Goal: Obtain resource: Obtain resource

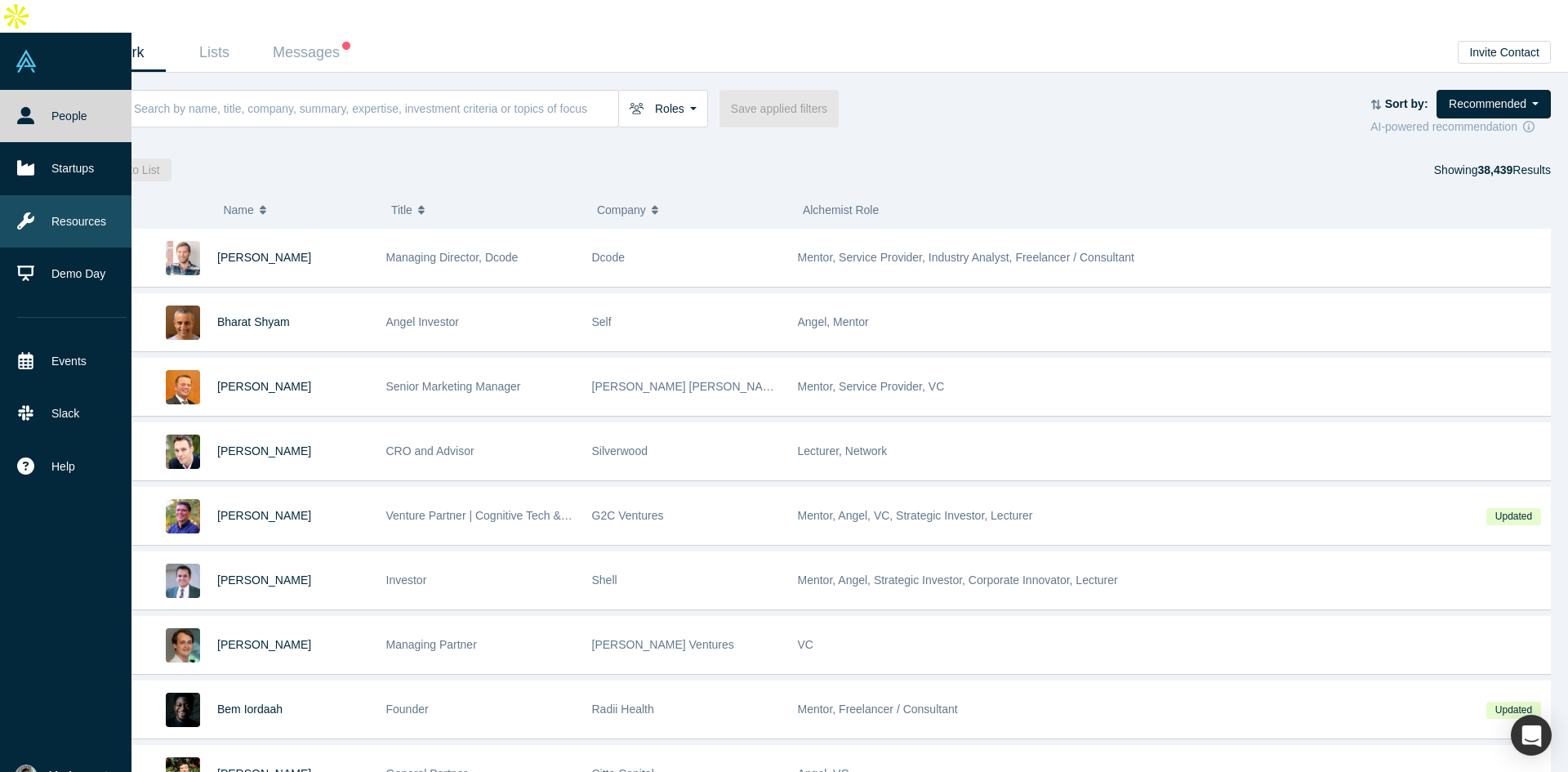
click at [52, 196] on link "Resources" at bounding box center [72, 222] width 144 height 52
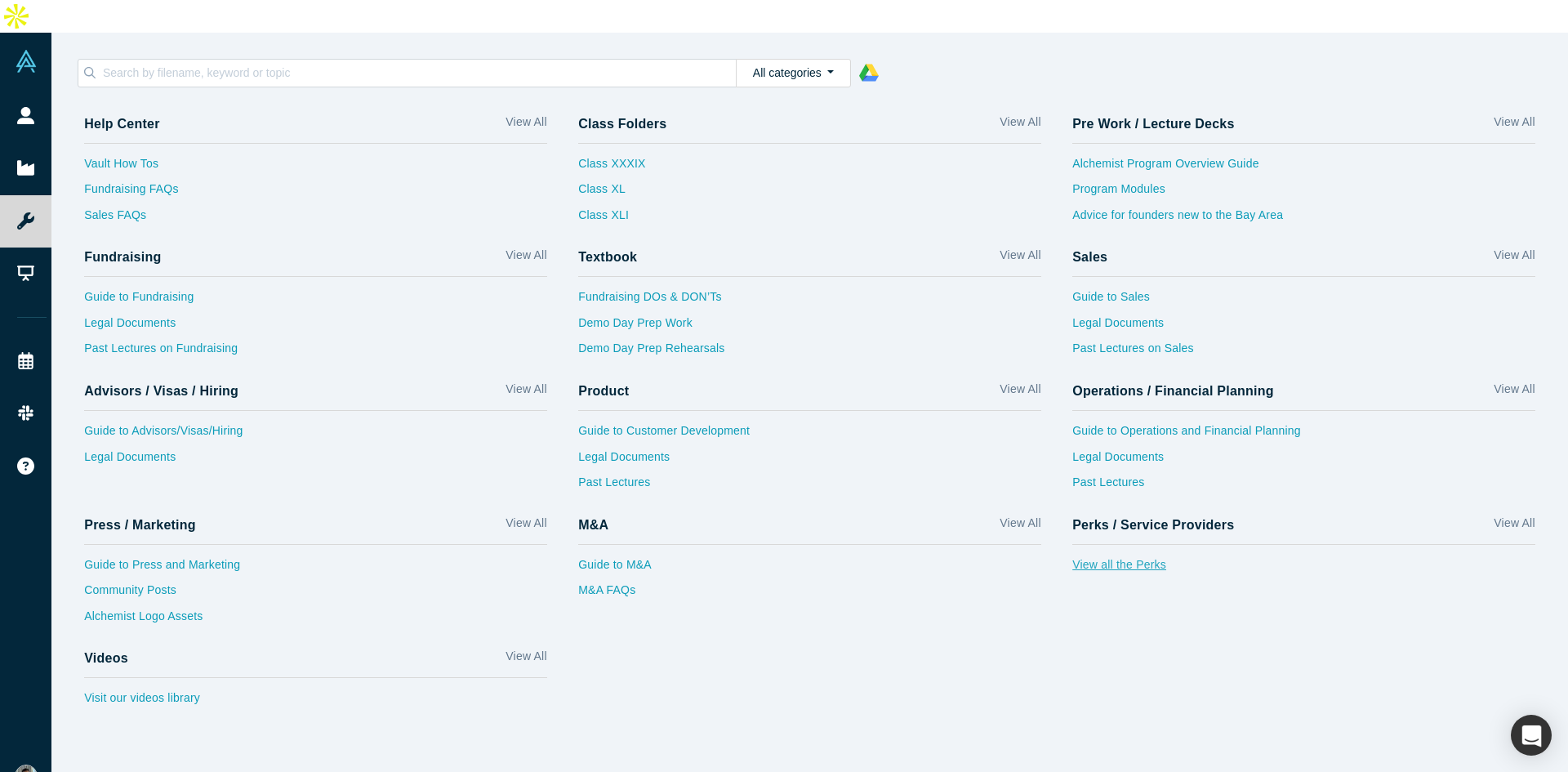
click at [1138, 556] on link "View all the Perks" at bounding box center [1303, 569] width 463 height 26
